Goal: Task Accomplishment & Management: Use online tool/utility

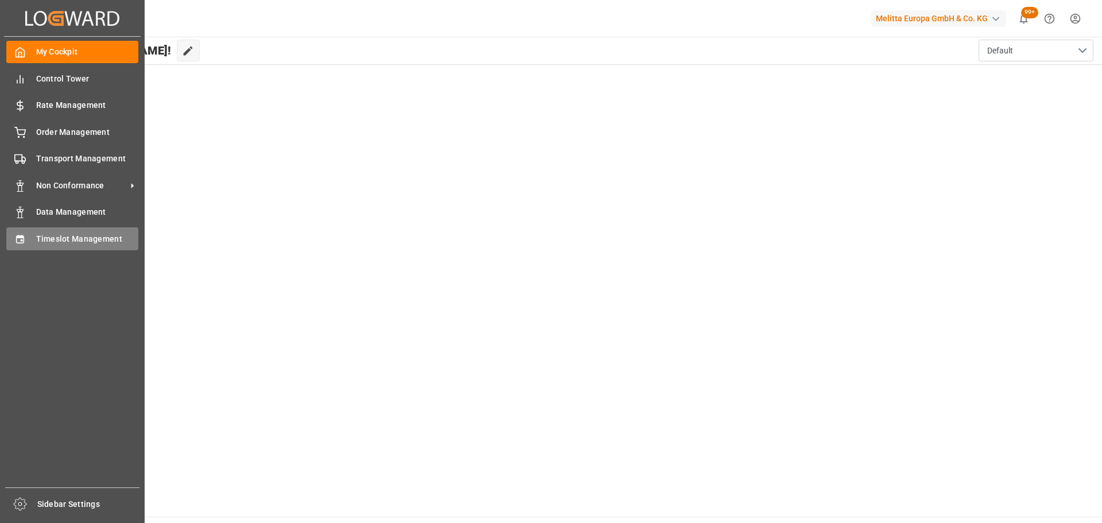
click at [57, 237] on span "Timeslot Management" at bounding box center [87, 239] width 103 height 12
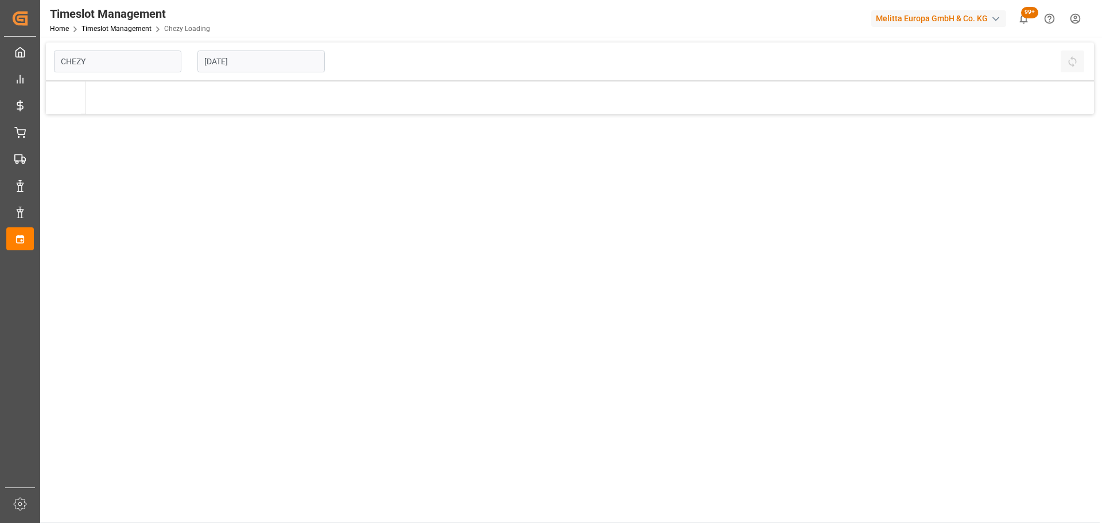
type input "Chezy Loading"
